Goal: Navigation & Orientation: Find specific page/section

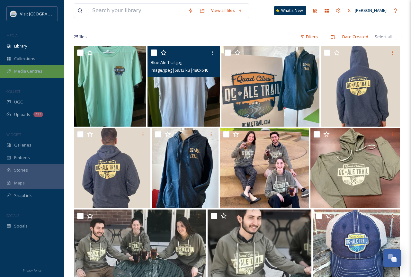
scroll to position [32, 0]
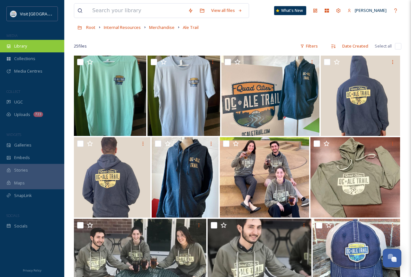
click at [24, 46] on span "Library" at bounding box center [20, 46] width 13 height 6
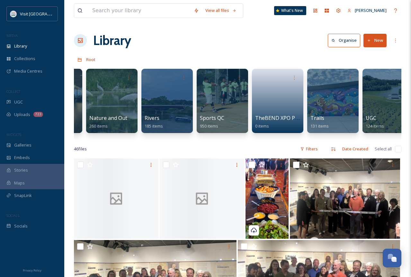
scroll to position [0, 667]
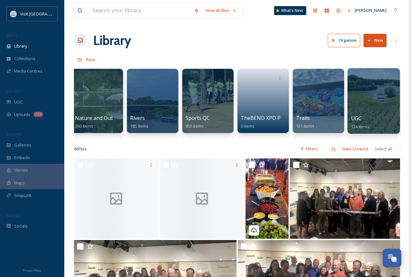
click at [359, 105] on div at bounding box center [373, 101] width 52 height 66
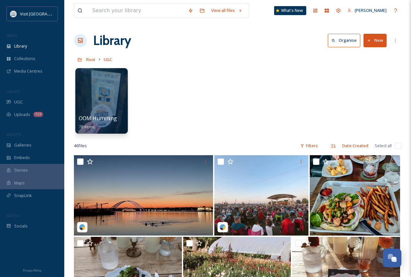
click at [78, 112] on div at bounding box center [101, 101] width 52 height 66
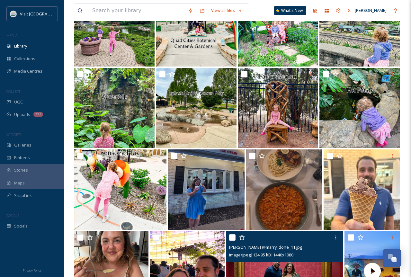
scroll to position [180, 0]
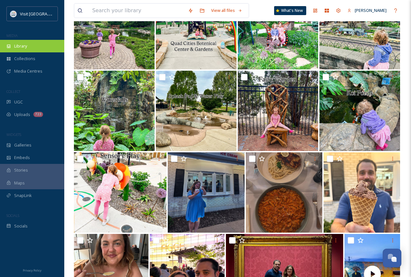
click at [15, 46] on span "Library" at bounding box center [20, 46] width 13 height 6
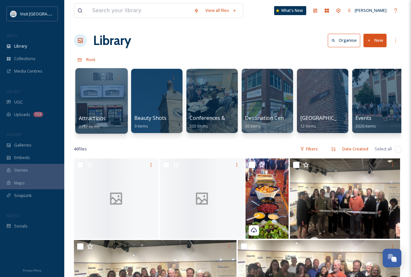
click at [103, 84] on div at bounding box center [101, 101] width 52 height 66
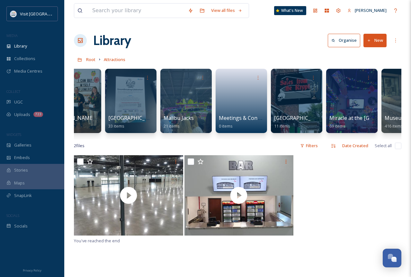
scroll to position [0, 607]
